Goal: Check status: Check status

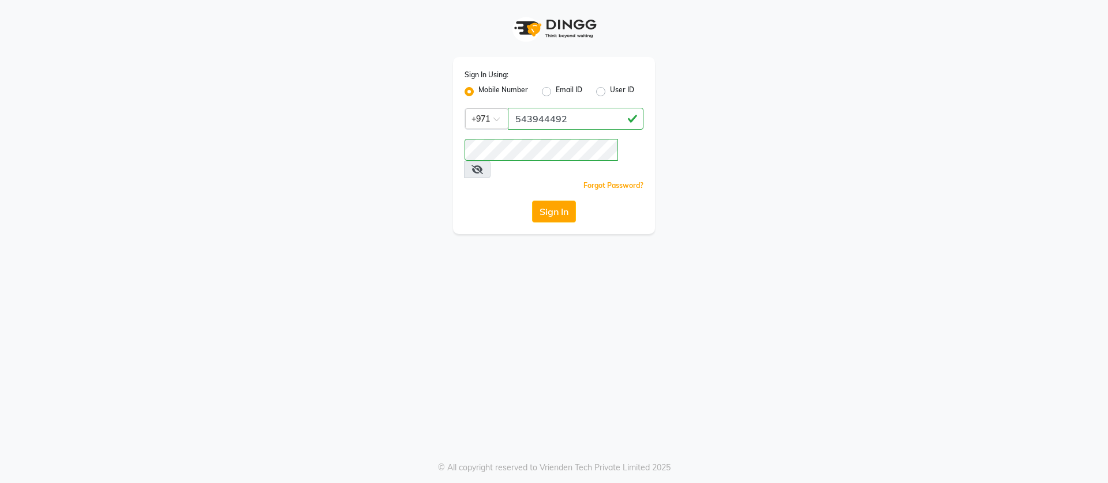
click at [532, 201] on button "Sign In" at bounding box center [554, 212] width 44 height 22
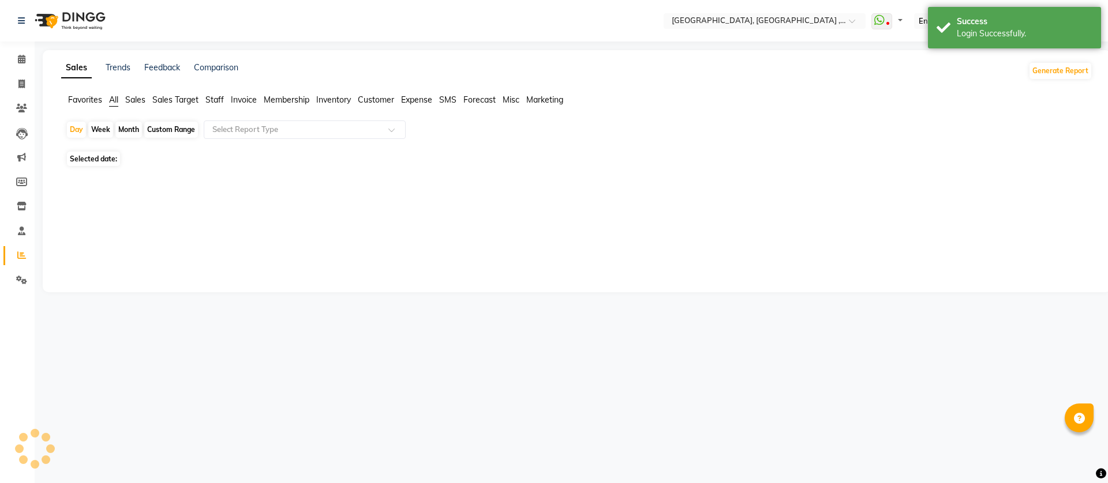
select select "en"
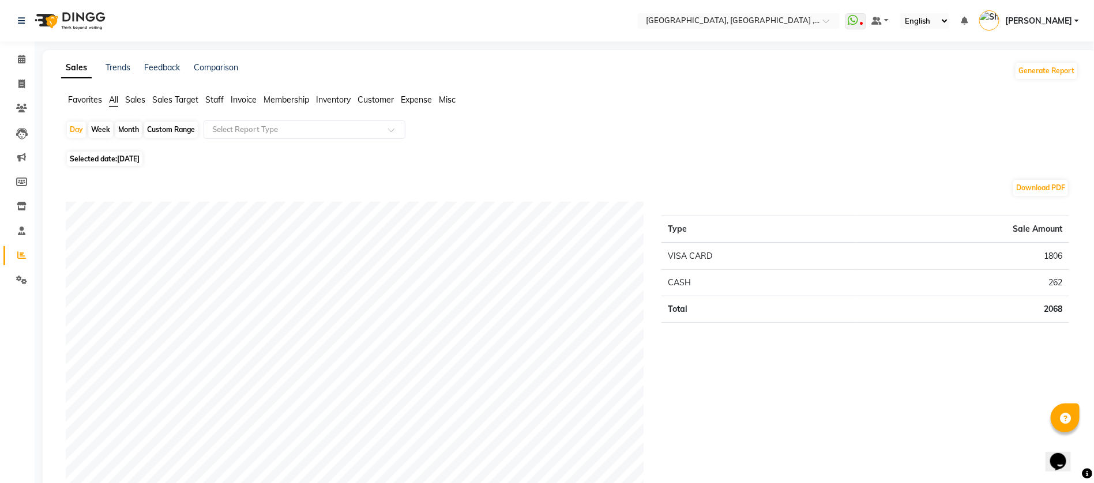
click at [136, 157] on span "[DATE]" at bounding box center [128, 159] width 22 height 9
select select "9"
select select "2025"
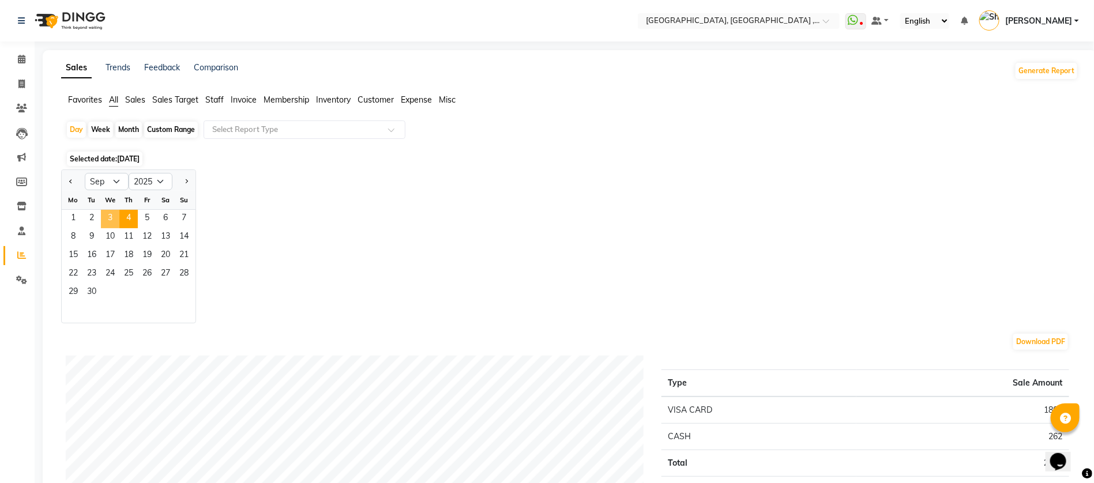
click at [112, 213] on span "3" at bounding box center [110, 219] width 18 height 18
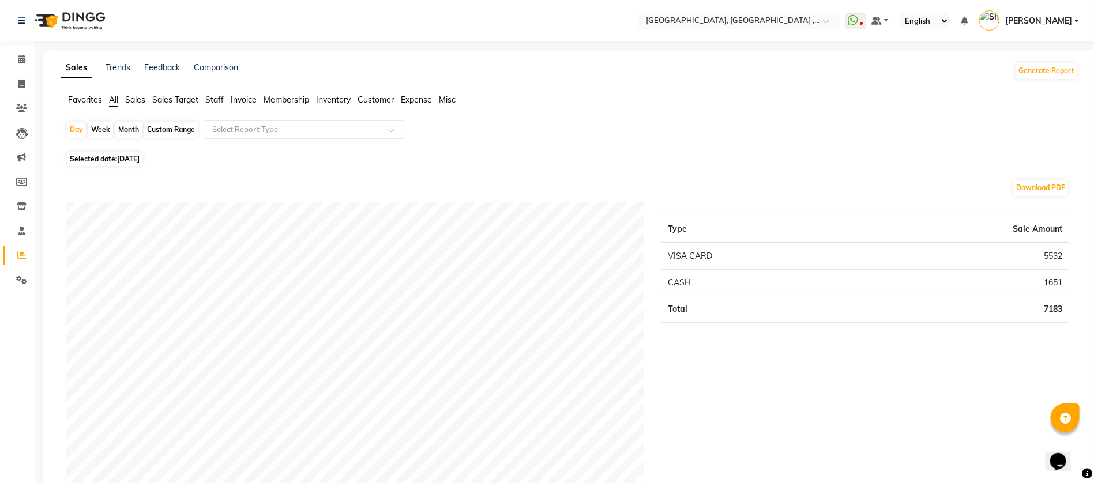
click at [132, 158] on span "[DATE]" at bounding box center [128, 159] width 22 height 9
select select "9"
select select "2025"
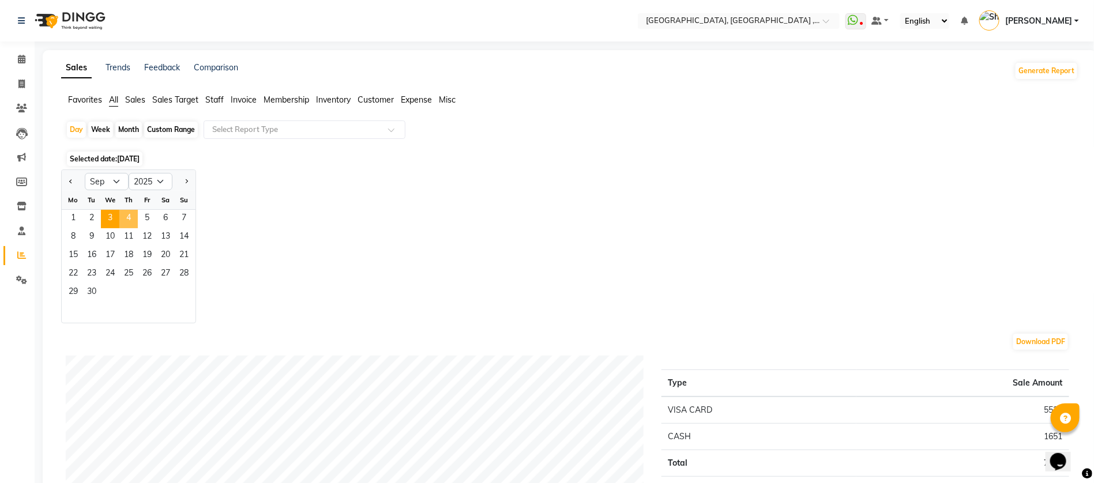
click at [125, 215] on span "4" at bounding box center [128, 219] width 18 height 18
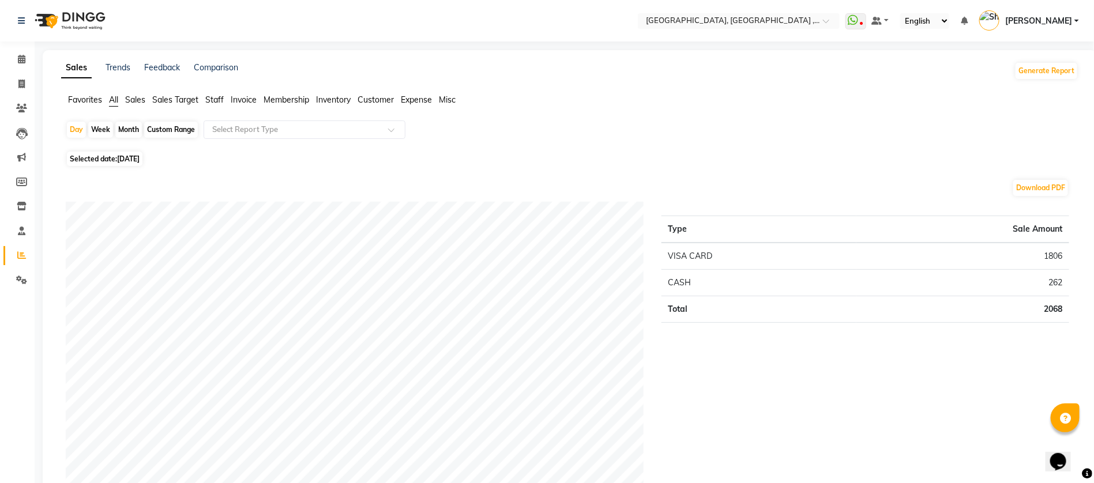
scroll to position [173, 0]
